Goal: Information Seeking & Learning: Learn about a topic

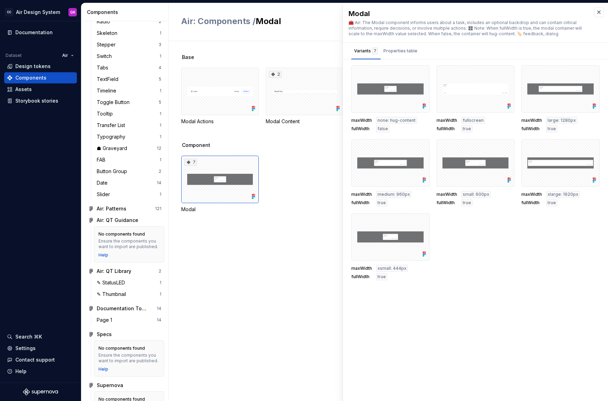
scroll to position [578, 0]
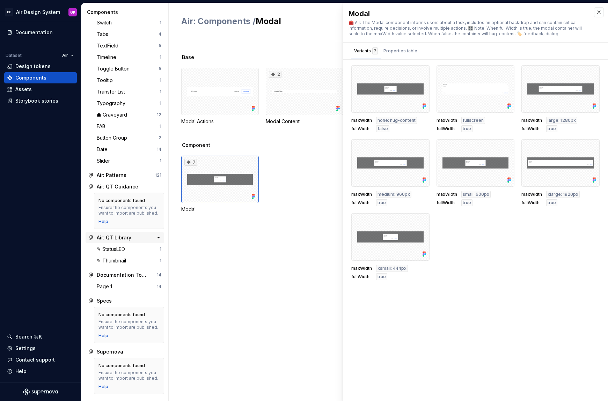
click at [128, 241] on div "Air: QT Library" at bounding box center [114, 237] width 35 height 7
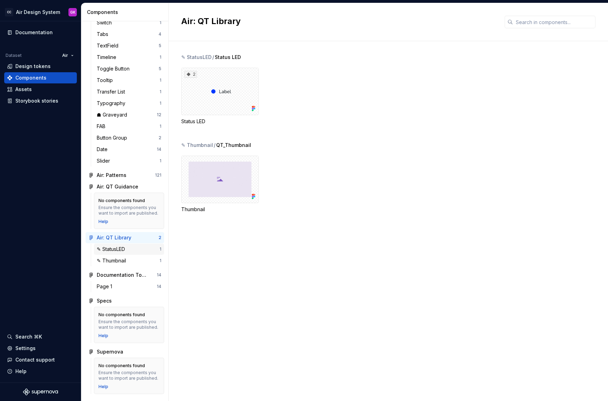
click at [125, 248] on div "✎ StatusLED" at bounding box center [112, 249] width 31 height 7
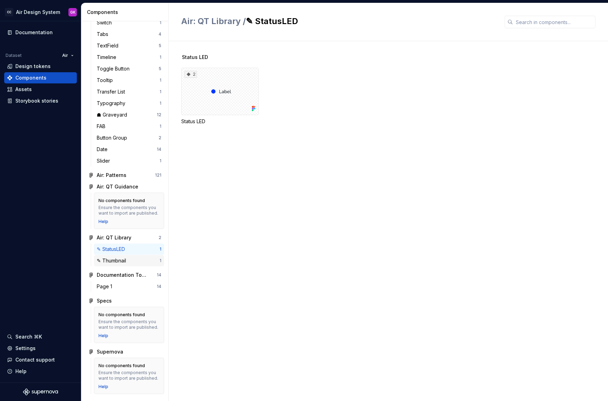
click at [127, 264] on div "✎ Thumbnail" at bounding box center [113, 260] width 32 height 7
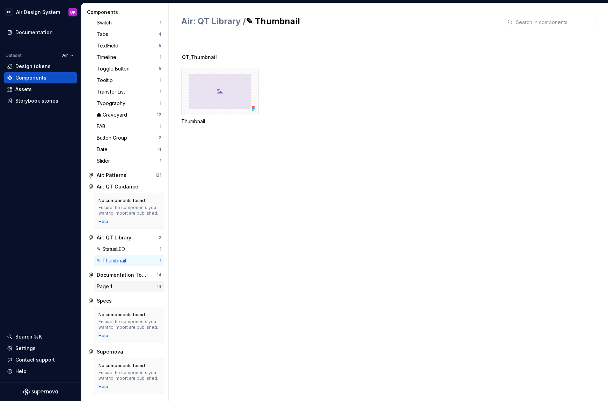
click at [122, 285] on div "Page 1" at bounding box center [127, 286] width 60 height 7
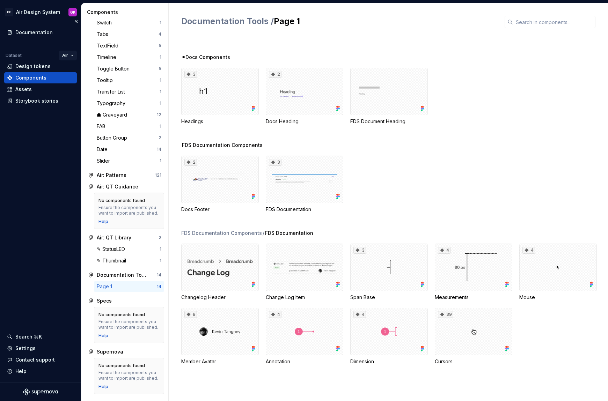
click at [68, 57] on html "CC Air Design System GK Documentation Dataset Air Design tokens Components Asse…" at bounding box center [304, 200] width 608 height 401
click at [143, 250] on html "CC Air Design System GK Documentation Dataset Air Design tokens Components Asse…" at bounding box center [304, 200] width 608 height 401
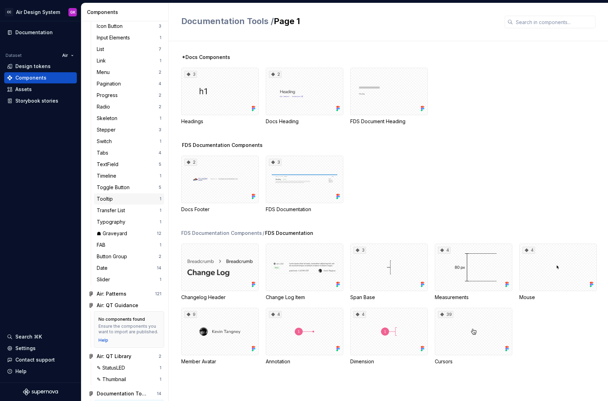
scroll to position [276, 0]
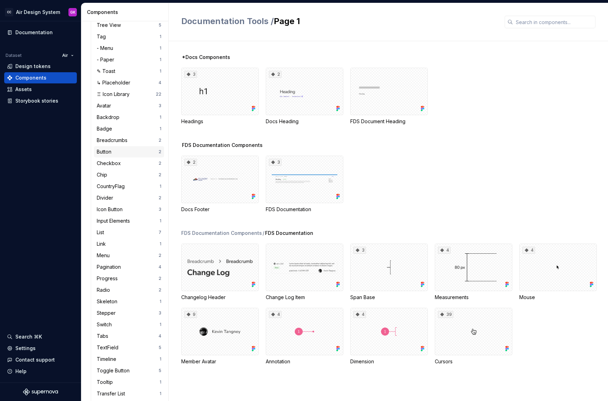
click at [110, 155] on div "Button" at bounding box center [105, 151] width 17 height 7
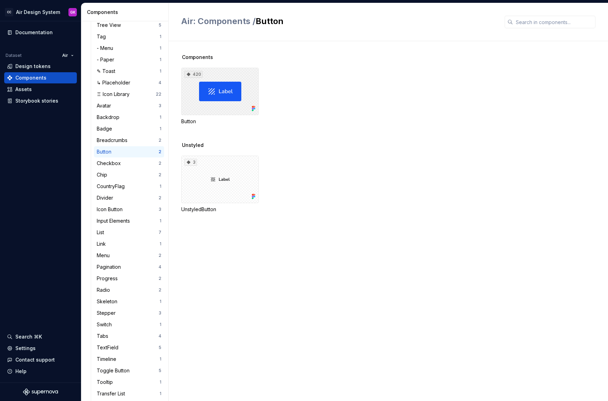
click at [222, 89] on div "420" at bounding box center [220, 92] width 78 height 48
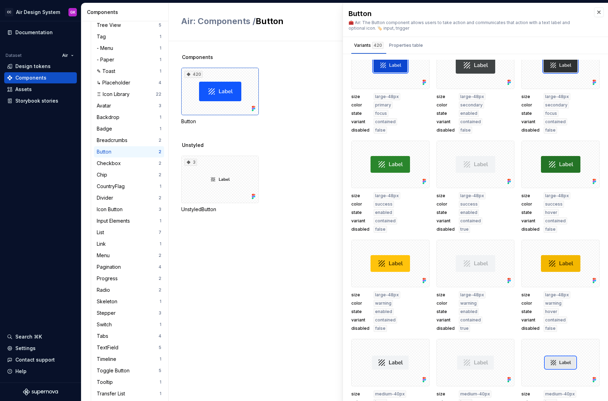
scroll to position [200, 0]
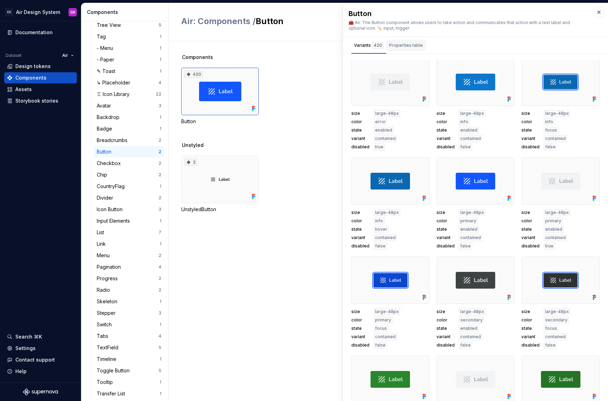
click at [410, 40] on div "Properties table" at bounding box center [405, 45] width 39 height 11
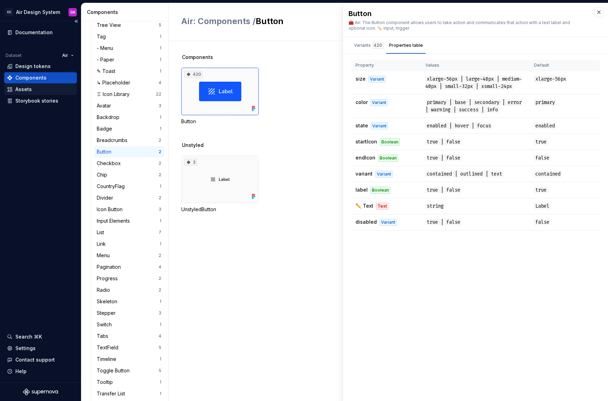
click at [28, 89] on div "Assets" at bounding box center [23, 89] width 16 height 7
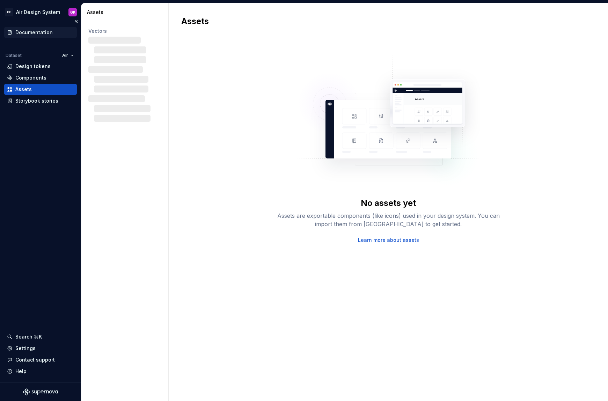
click at [44, 31] on div "Documentation" at bounding box center [33, 32] width 37 height 7
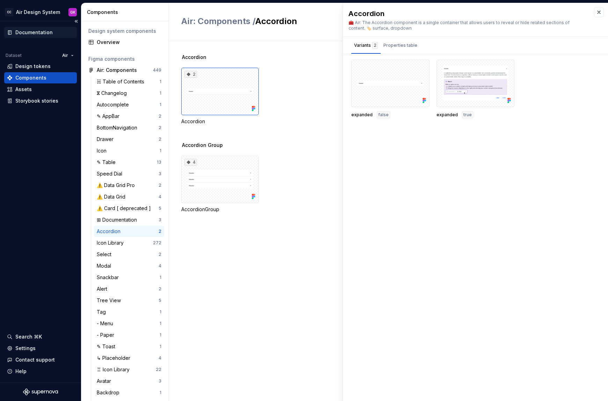
click at [52, 29] on div "Documentation" at bounding box center [40, 32] width 67 height 7
